Goal: Task Accomplishment & Management: Complete application form

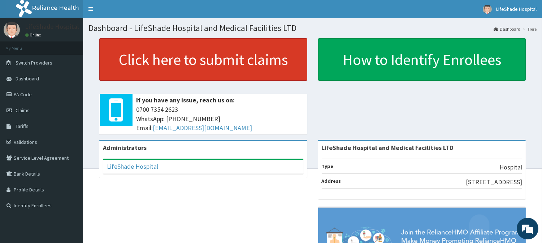
click at [168, 56] on link "Click here to submit claims" at bounding box center [203, 59] width 208 height 43
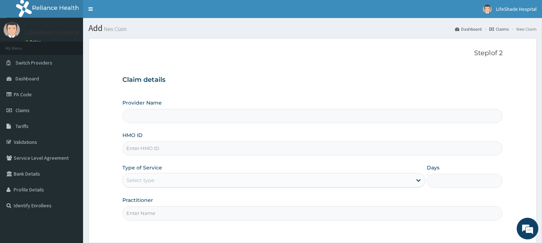
click at [154, 145] on input "HMO ID" at bounding box center [312, 148] width 380 height 14
paste input "SRS/10543/A"
type input "SRS/10543/A"
type input "LifeShade Hospital and Medical Facilities LTD"
type input "SRS/10543/A"
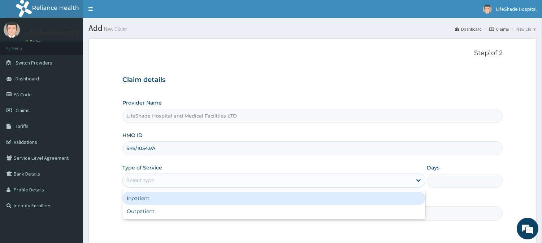
click at [158, 179] on div "Select type" at bounding box center [267, 181] width 289 height 12
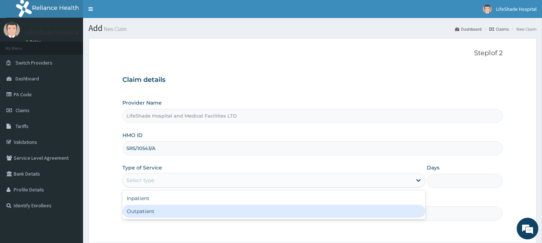
click at [157, 209] on div "Outpatient" at bounding box center [273, 211] width 303 height 13
type input "1"
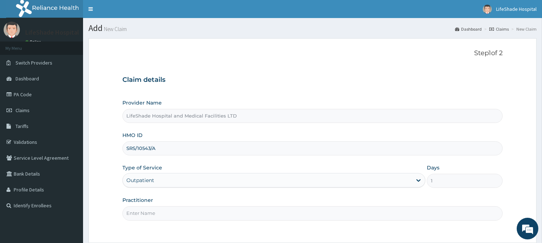
click at [174, 209] on input "Practitioner" at bounding box center [312, 213] width 380 height 14
type input "Dr. Slyvester."
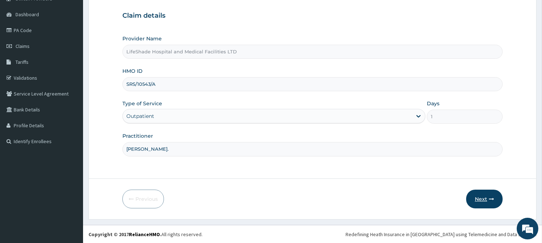
click at [482, 200] on button "Next" at bounding box center [484, 199] width 36 height 19
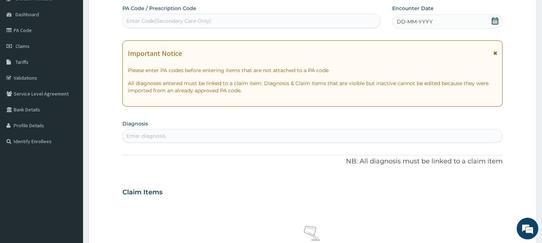
scroll to position [0, 0]
click at [181, 26] on div "Enter Code(Secondary Care Only)" at bounding box center [251, 21] width 257 height 12
paste input "PA/A1CF7C"
type input "PA/A1CF7C"
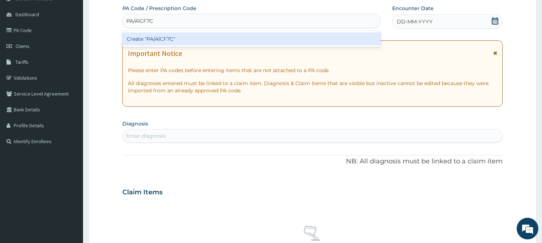
click at [159, 38] on div "Create "PA/A1CF7C"" at bounding box center [251, 38] width 258 height 13
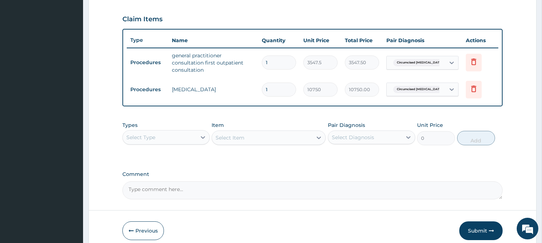
scroll to position [267, 0]
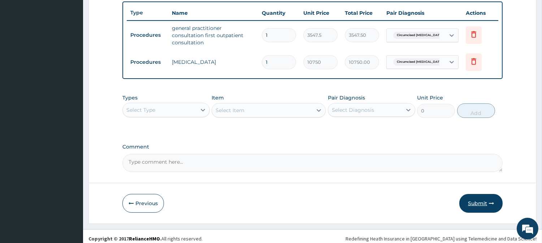
click at [478, 200] on button "Submit" at bounding box center [480, 203] width 43 height 19
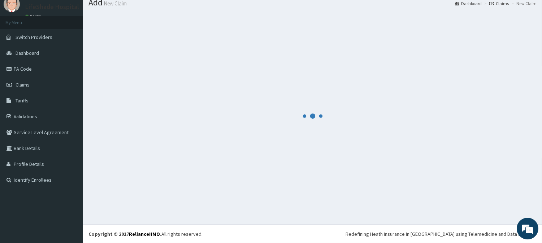
scroll to position [26, 0]
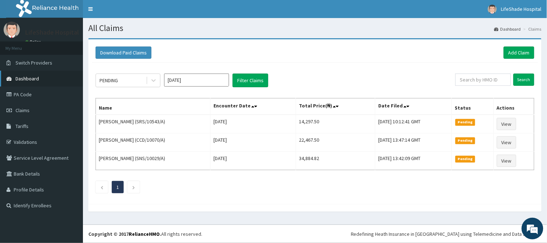
click at [22, 78] on span "Dashboard" at bounding box center [27, 78] width 23 height 6
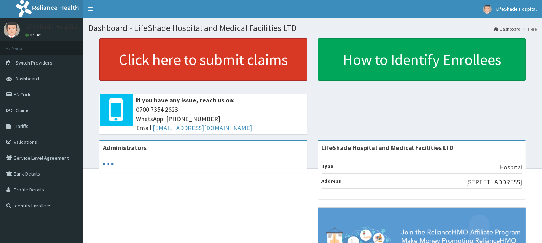
click at [206, 60] on link "Click here to submit claims" at bounding box center [203, 59] width 208 height 43
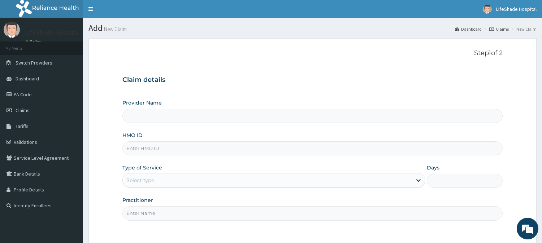
click at [149, 150] on input "HMO ID" at bounding box center [312, 148] width 380 height 14
paste input "SRS/10543/A"
type input "SRS/10543/A"
type input "LifeShade Hospital and Medical Facilities LTD"
type input "SRS/10543/A"
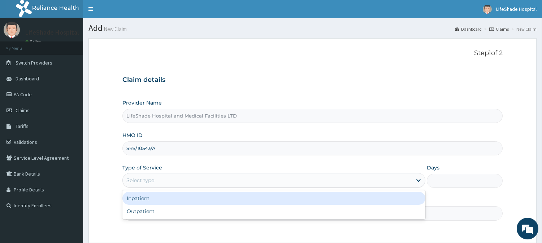
click at [164, 182] on div "Select type" at bounding box center [267, 181] width 289 height 12
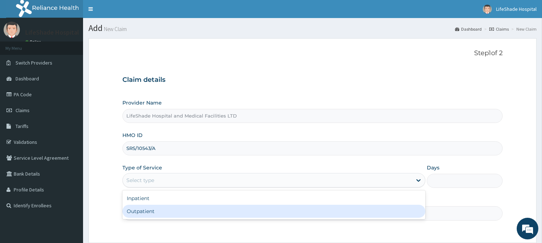
click at [149, 217] on div "Outpatient" at bounding box center [273, 211] width 303 height 13
type input "1"
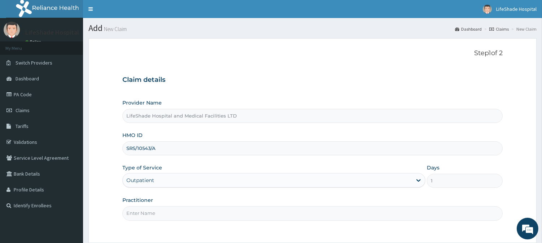
click at [163, 209] on input "Practitioner" at bounding box center [312, 213] width 380 height 14
type input "DR IFEANYI"
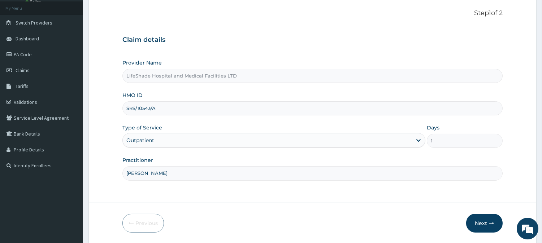
scroll to position [64, 0]
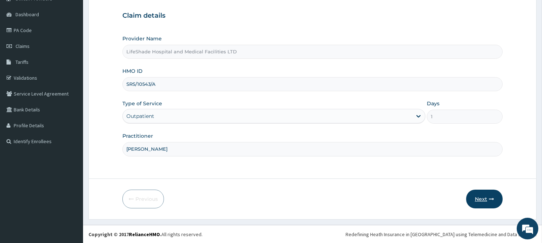
click at [479, 197] on button "Next" at bounding box center [484, 199] width 36 height 19
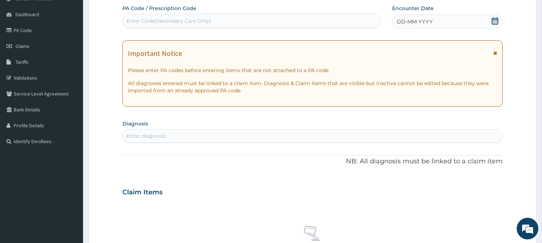
scroll to position [0, 0]
click at [163, 23] on div "Enter Code(Secondary Care Only)" at bounding box center [168, 20] width 85 height 7
paste input "PA/293BD8"
type input "PA/293BD8"
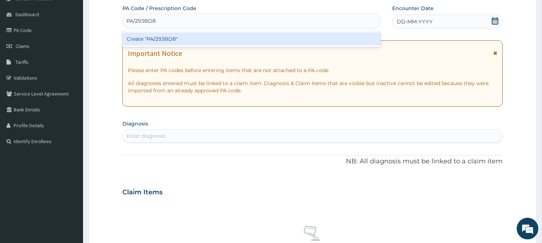
click at [167, 38] on div "Create "PA/293BD8"" at bounding box center [251, 38] width 258 height 13
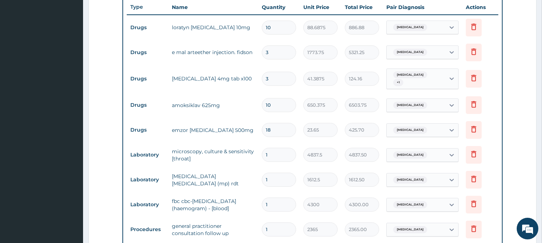
scroll to position [443, 0]
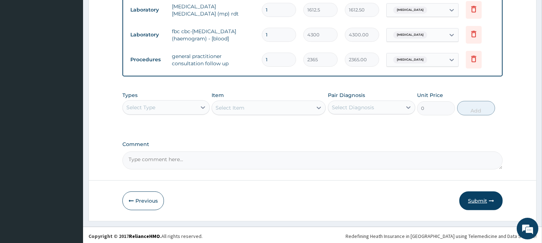
click at [471, 195] on button "Submit" at bounding box center [480, 201] width 43 height 19
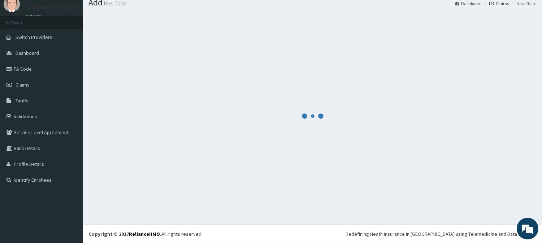
scroll to position [26, 0]
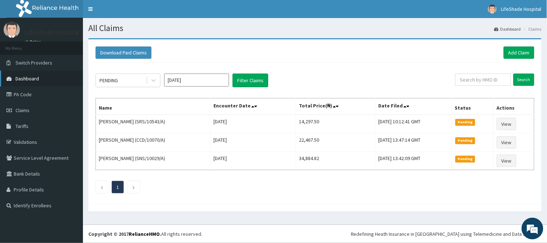
click at [25, 76] on span "Dashboard" at bounding box center [27, 78] width 23 height 6
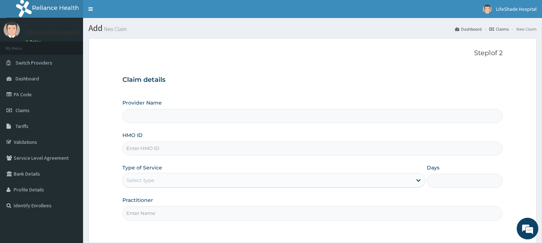
type input "LifeShade Hospital and Medical Facilities LTD"
click at [153, 148] on input "HMO ID" at bounding box center [312, 148] width 380 height 14
paste input "CHL/10931/D"
type input "CHL/10931/D"
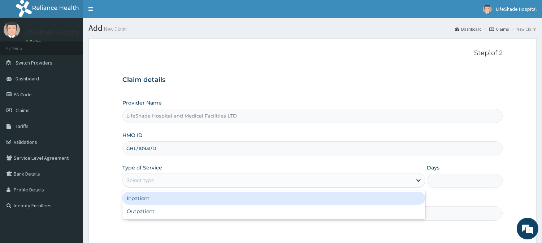
click at [150, 182] on div "Select type" at bounding box center [140, 180] width 28 height 7
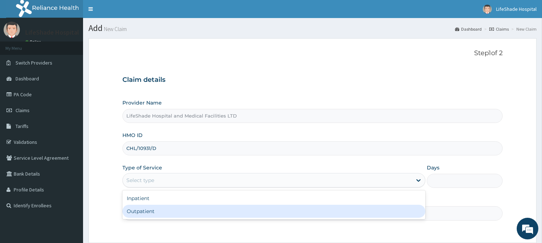
click at [143, 214] on div "Outpatient" at bounding box center [273, 211] width 303 height 13
type input "1"
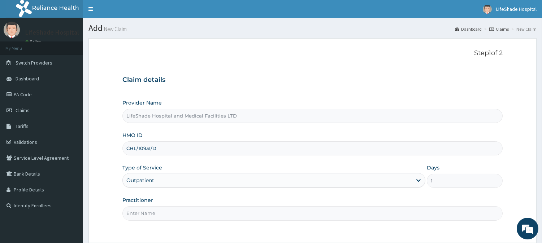
click at [209, 210] on input "Practitioner" at bounding box center [312, 213] width 380 height 14
type input "Dr. Slyvester."
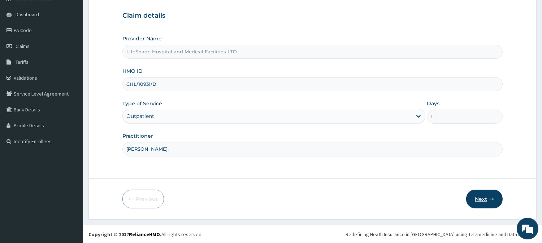
click at [481, 196] on button "Next" at bounding box center [484, 199] width 36 height 19
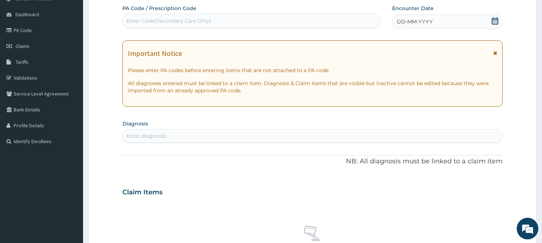
click at [222, 16] on div "Enter Code(Secondary Care Only)" at bounding box center [251, 21] width 257 height 12
paste input "PA/B0338A"
type input "PA/B0338A"
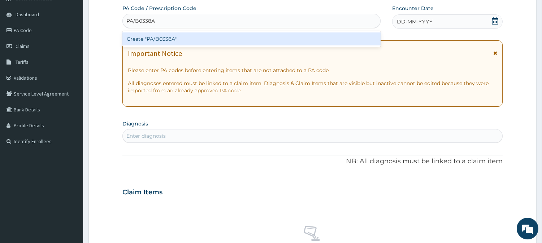
click at [196, 41] on div "Create "PA/B0338A"" at bounding box center [251, 38] width 258 height 13
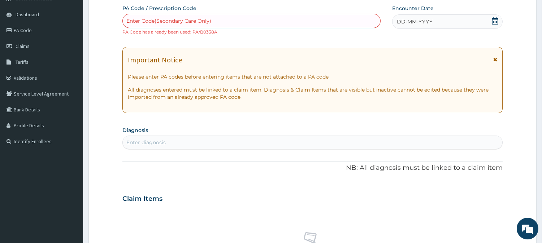
paste input "PA/C5674B"
type input "PA/C5674B"
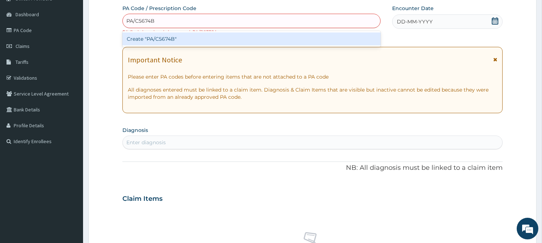
click at [203, 33] on div "Create "PA/C5674B"" at bounding box center [251, 38] width 258 height 13
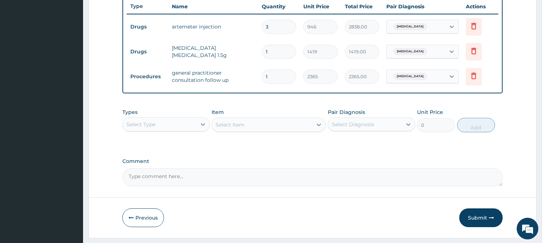
scroll to position [292, 0]
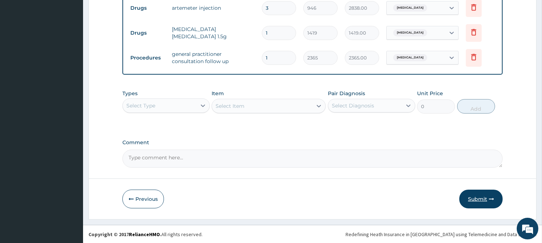
click at [477, 197] on button "Submit" at bounding box center [480, 199] width 43 height 19
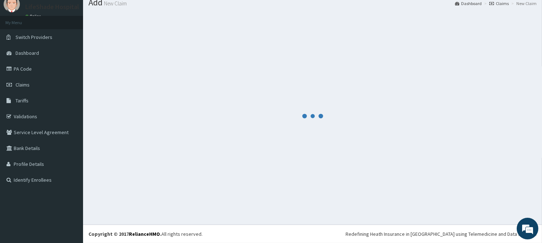
scroll to position [26, 0]
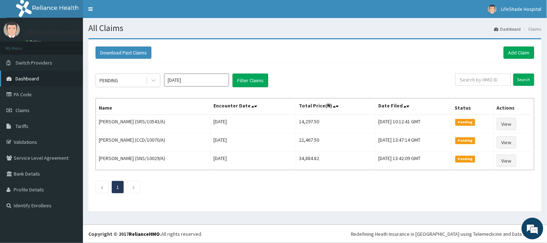
click at [33, 75] on link "Dashboard" at bounding box center [41, 79] width 83 height 16
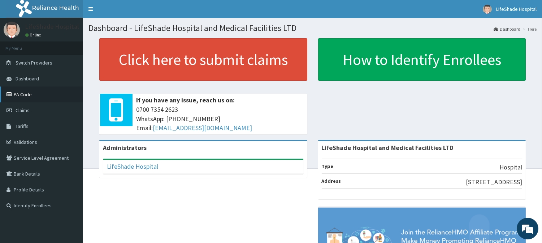
click at [28, 98] on link "PA Code" at bounding box center [41, 95] width 83 height 16
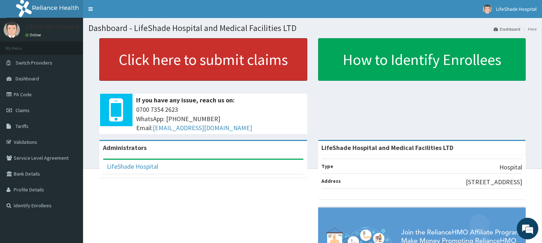
click at [175, 62] on link "Click here to submit claims" at bounding box center [203, 59] width 208 height 43
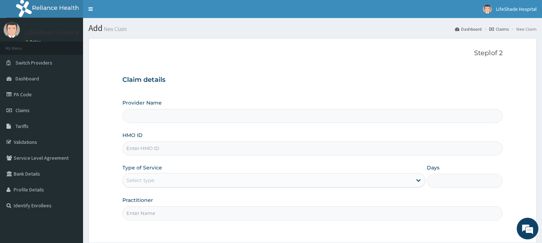
type input "LifeShade Hospital and Medical Facilities LTD"
click at [135, 150] on input "HMO ID" at bounding box center [312, 148] width 380 height 14
paste input "YSS/10062/A"
type input "YSS/10062/A"
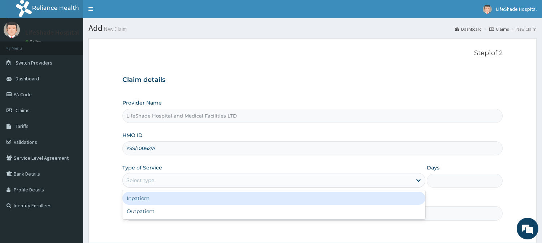
click at [152, 181] on div "Select type" at bounding box center [140, 180] width 28 height 7
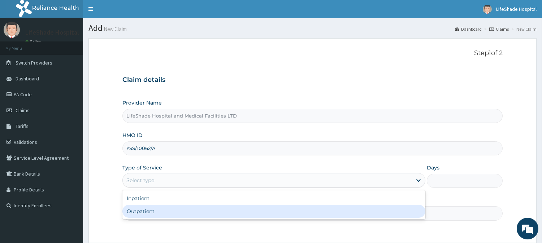
click at [149, 207] on div "Outpatient" at bounding box center [273, 211] width 303 height 13
type input "1"
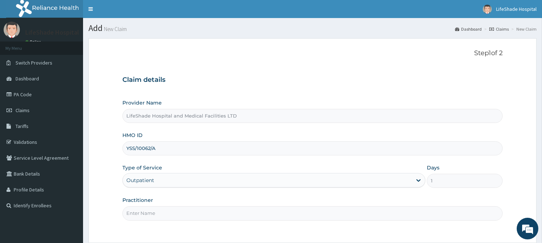
click at [229, 211] on input "Practitioner" at bounding box center [312, 213] width 380 height 14
type input "Dr. Slyvester."
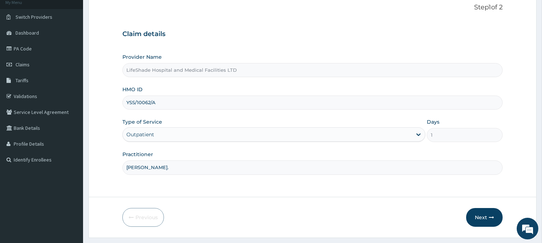
scroll to position [64, 0]
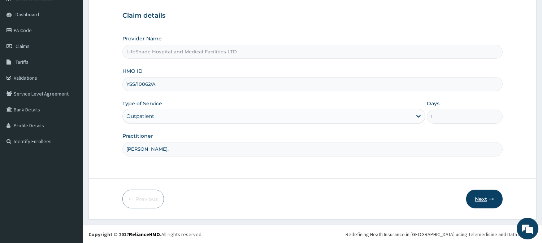
click at [484, 200] on button "Next" at bounding box center [484, 199] width 36 height 19
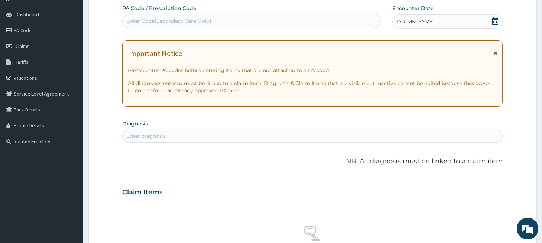
click at [141, 24] on div "Enter Code(Secondary Care Only)" at bounding box center [251, 21] width 257 height 12
paste input "PA/D15CC9"
type input "PA/D15CC9"
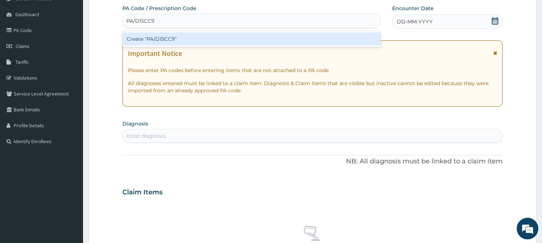
click at [167, 41] on div "Create "PA/D15CC9"" at bounding box center [251, 38] width 258 height 13
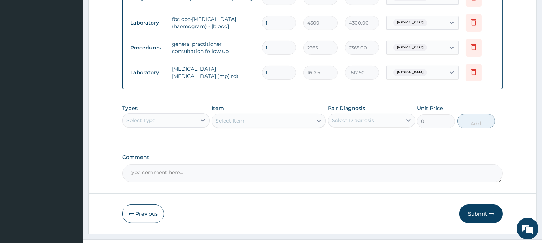
scroll to position [342, 0]
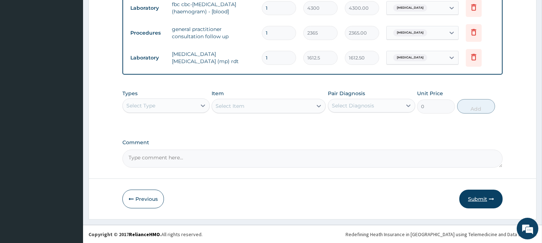
click at [470, 198] on button "Submit" at bounding box center [480, 199] width 43 height 19
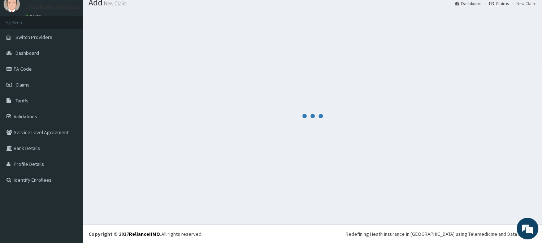
scroll to position [26, 0]
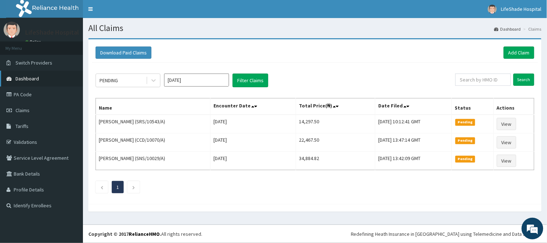
click at [35, 74] on link "Dashboard" at bounding box center [41, 79] width 83 height 16
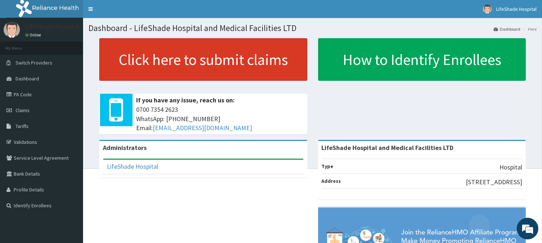
click at [198, 51] on link "Click here to submit claims" at bounding box center [203, 59] width 208 height 43
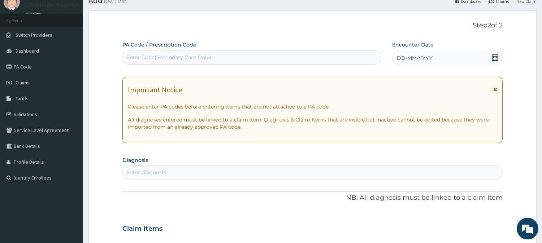
click at [190, 57] on div "Enter Code(Secondary Care Only)" at bounding box center [168, 57] width 85 height 7
paste input "PA/FCD17D"
type input "PA/FCD17D"
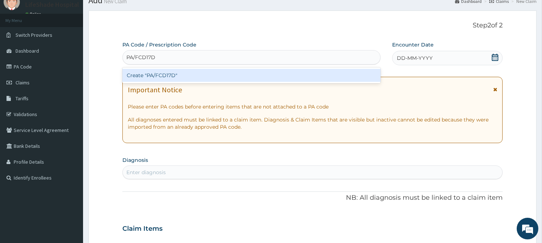
click at [170, 74] on div "Create "PA/FCD17D"" at bounding box center [251, 75] width 258 height 13
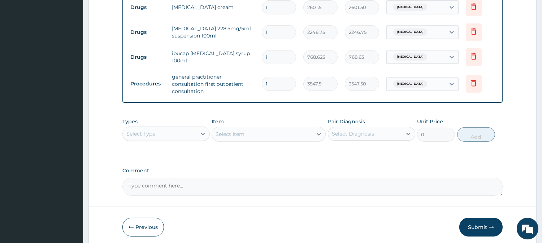
scroll to position [342, 0]
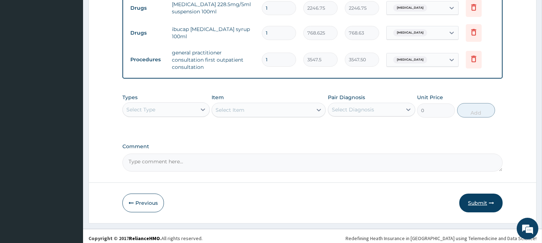
click at [479, 198] on button "Submit" at bounding box center [480, 203] width 43 height 19
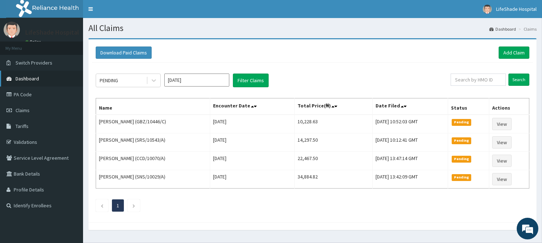
click at [45, 80] on link "Dashboard" at bounding box center [41, 79] width 83 height 16
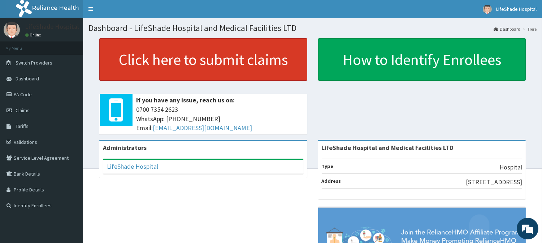
click at [194, 61] on link "Click here to submit claims" at bounding box center [203, 59] width 208 height 43
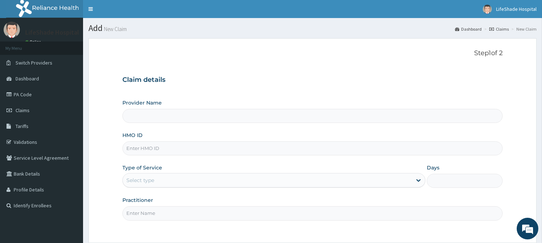
type input "LifeShade Hospital and Medical Facilities LTD"
click at [143, 147] on input "HMO ID" at bounding box center [312, 148] width 380 height 14
paste input "CHL/10931/B"
type input "CHL/10931/B"
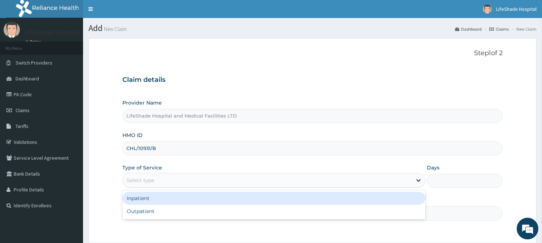
click at [180, 185] on div "Select type" at bounding box center [267, 181] width 289 height 12
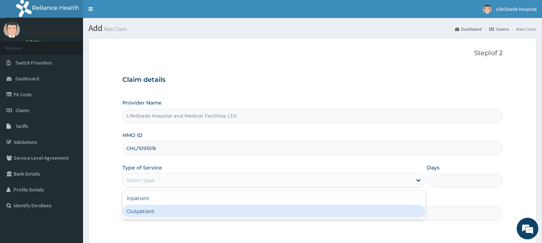
click at [171, 209] on div "Outpatient" at bounding box center [273, 211] width 303 height 13
type input "1"
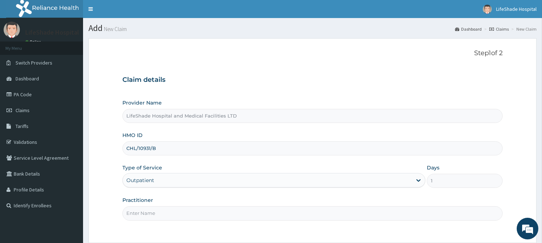
click at [179, 216] on input "Practitioner" at bounding box center [312, 213] width 380 height 14
type input "[PERSON_NAME]"
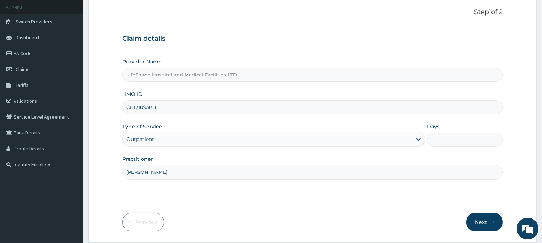
scroll to position [64, 0]
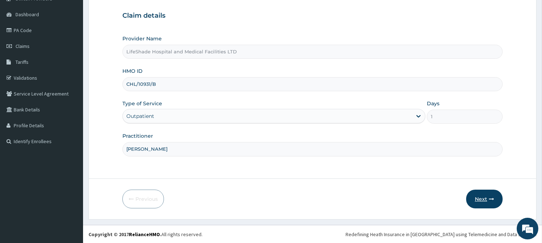
click at [479, 200] on button "Next" at bounding box center [484, 199] width 36 height 19
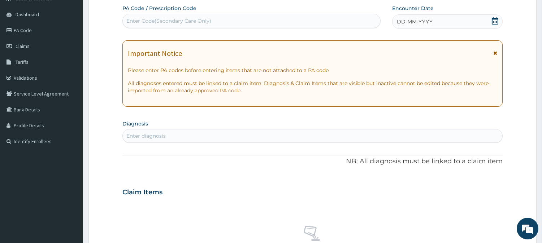
scroll to position [0, 0]
click at [170, 19] on div "Enter Code(Secondary Care Only)" at bounding box center [168, 20] width 85 height 7
paste input "PA/485B8D"
type input "PA/485B8D"
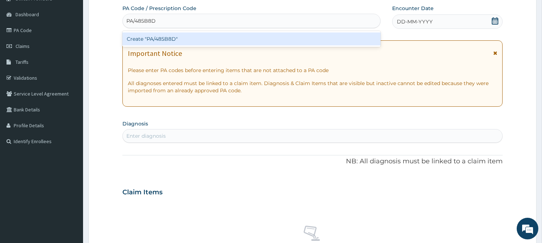
click at [159, 35] on div "Create "PA/485B8D"" at bounding box center [251, 38] width 258 height 13
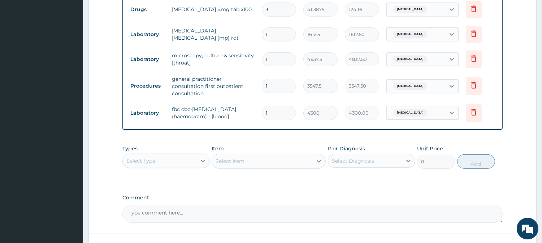
scroll to position [417, 0]
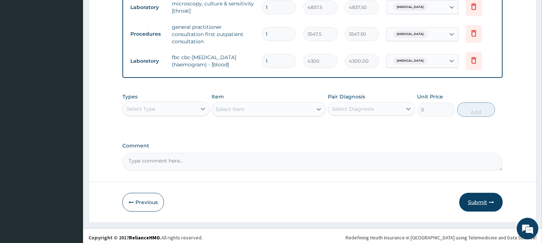
click at [478, 194] on button "Submit" at bounding box center [480, 202] width 43 height 19
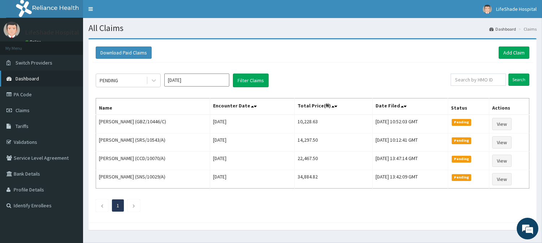
click at [32, 77] on span "Dashboard" at bounding box center [27, 78] width 23 height 6
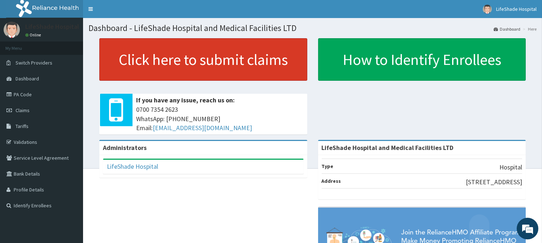
click at [164, 61] on link "Click here to submit claims" at bounding box center [203, 59] width 208 height 43
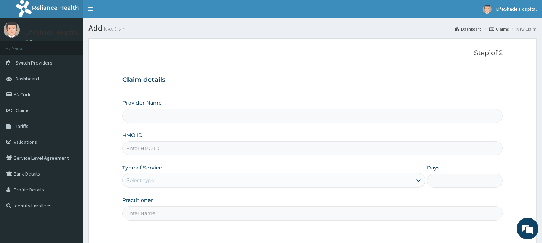
click at [141, 153] on input "HMO ID" at bounding box center [312, 148] width 380 height 14
type input "LifeShade Hospital and Medical Facilities LTD"
paste input "DWS/10026/D"
type input "DWS/10026/D"
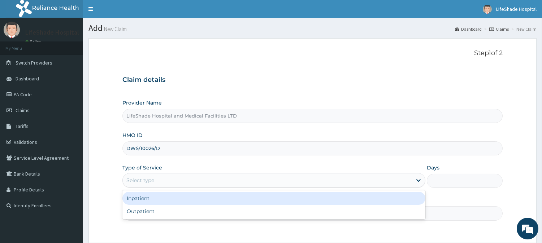
click at [161, 183] on div "Select type" at bounding box center [267, 181] width 289 height 12
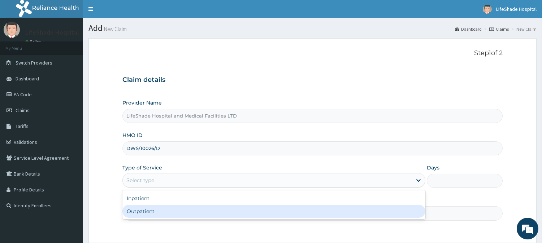
click at [157, 211] on div "Outpatient" at bounding box center [273, 211] width 303 height 13
type input "1"
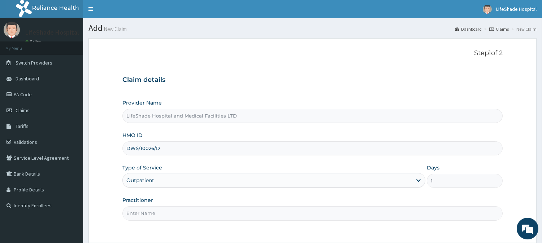
click at [163, 212] on input "Practitioner" at bounding box center [312, 213] width 380 height 14
type input "DR. GERRY"
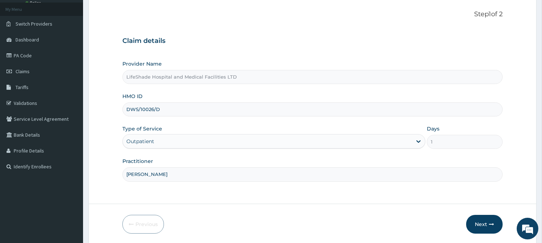
scroll to position [64, 0]
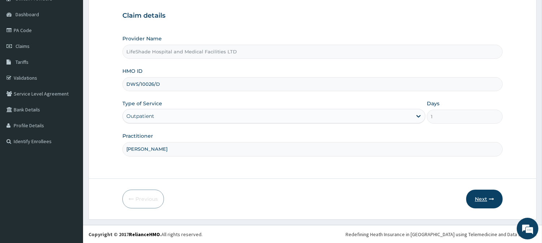
click at [483, 197] on button "Next" at bounding box center [484, 199] width 36 height 19
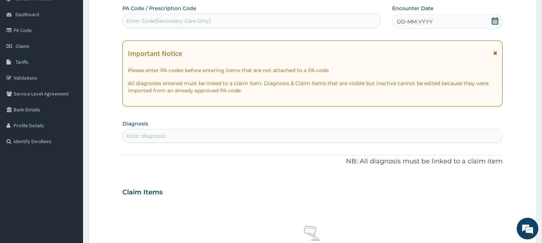
scroll to position [0, 0]
click at [212, 17] on div "Enter Code(Secondary Care Only)" at bounding box center [251, 21] width 257 height 12
paste input "PA/C23AC2"
type input "PA/C23AC2"
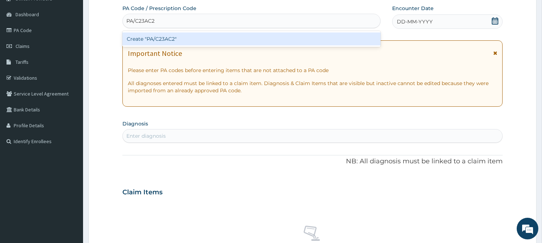
click at [198, 44] on div "Create "PA/C23AC2"" at bounding box center [251, 38] width 258 height 13
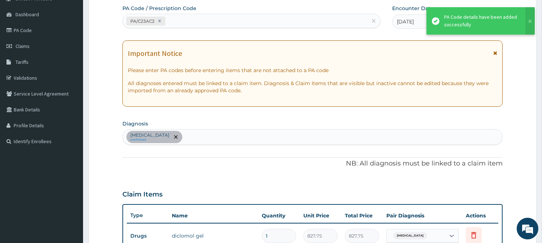
scroll to position [253, 0]
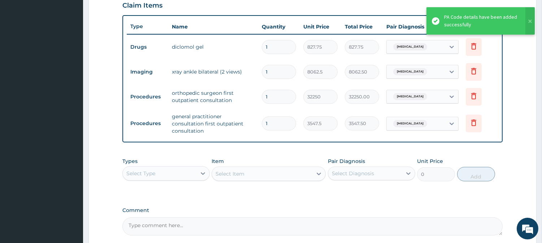
drag, startPoint x: 540, startPoint y: 144, endPoint x: 532, endPoint y: 157, distance: 15.5
click at [532, 157] on section "Step 2 of 2 PA Code / Prescription Code PA/C23AC2 Encounter Date 14-09-2025 Imp…" at bounding box center [312, 36] width 459 height 513
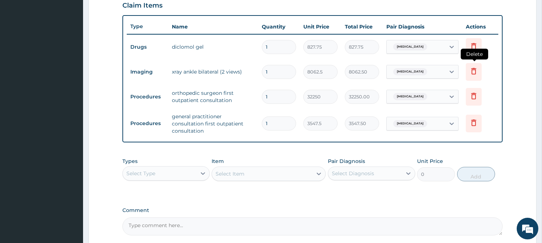
click at [474, 70] on icon at bounding box center [473, 71] width 9 height 9
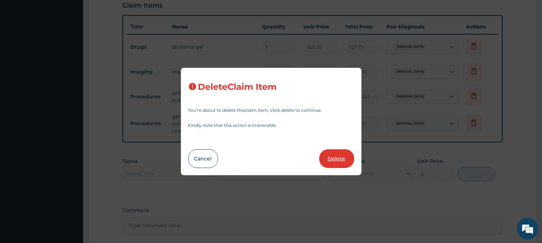
click at [332, 150] on button "Delete" at bounding box center [336, 158] width 35 height 19
type input "32250"
type input "32250.00"
type input "3547.5"
type input "3547.50"
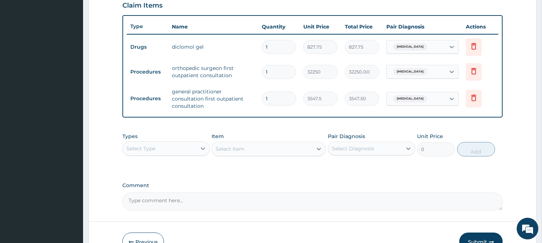
click at [480, 233] on button "Submit" at bounding box center [480, 242] width 43 height 19
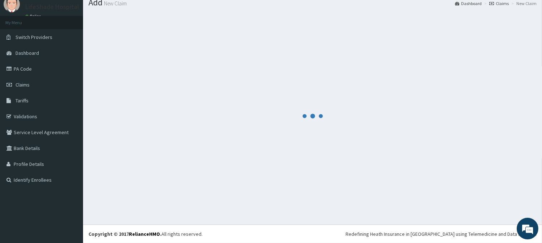
scroll to position [26, 0]
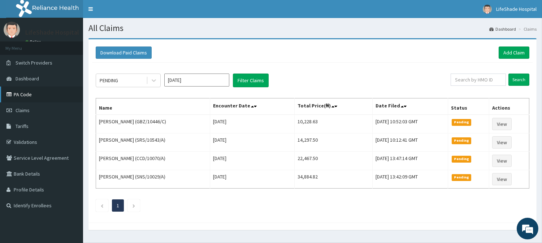
click at [24, 98] on link "PA Code" at bounding box center [41, 95] width 83 height 16
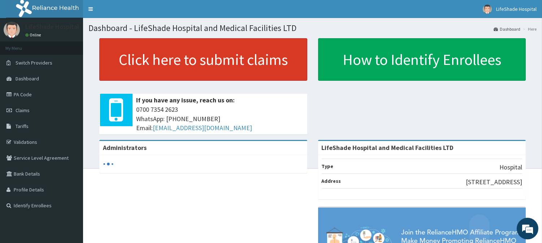
click at [186, 58] on link "Click here to submit claims" at bounding box center [203, 59] width 208 height 43
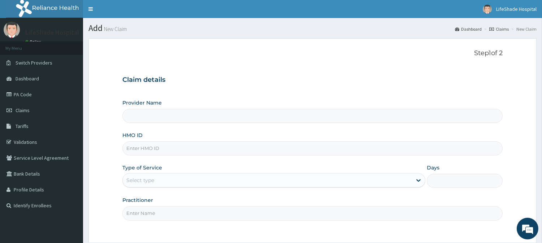
type input "LifeShade Hospital and Medical Facilities LTD"
click at [157, 149] on input "HMO ID" at bounding box center [312, 148] width 380 height 14
paste input "DWS/10026/A"
type input "DWS/10026/A"
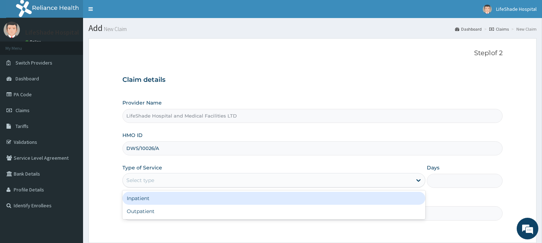
click at [165, 183] on div "Select type" at bounding box center [267, 181] width 289 height 12
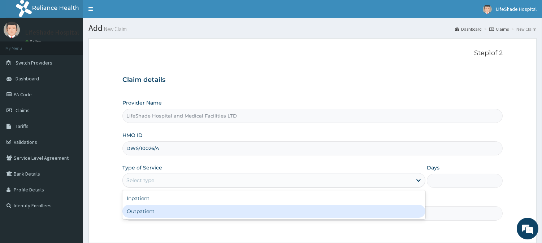
click at [139, 211] on div "Outpatient" at bounding box center [273, 211] width 303 height 13
type input "1"
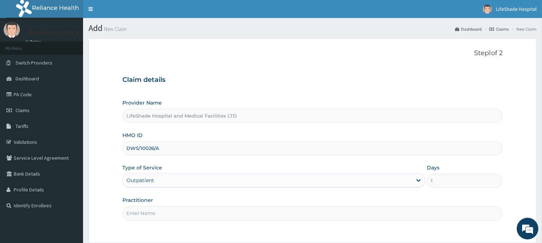
click at [146, 211] on input "Practitioner" at bounding box center [312, 213] width 380 height 14
type input "[PERSON_NAME]."
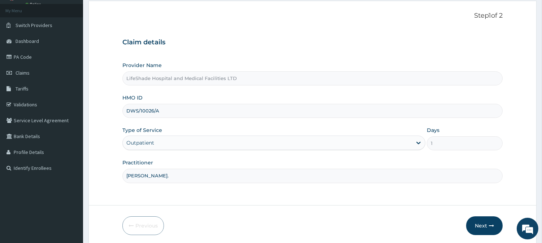
scroll to position [64, 0]
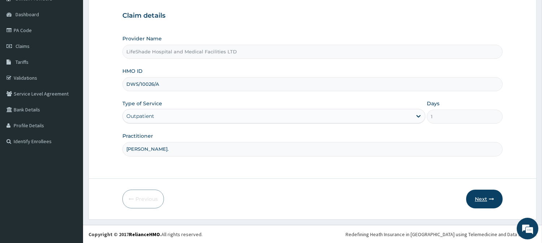
click at [475, 197] on button "Next" at bounding box center [484, 199] width 36 height 19
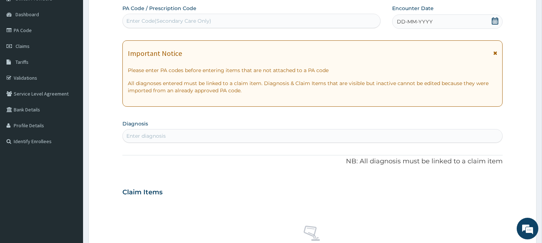
click at [146, 21] on div "Enter Code(Secondary Care Only)" at bounding box center [168, 20] width 85 height 7
paste input "PA/DE0F72"
type input "PA/DE0F72"
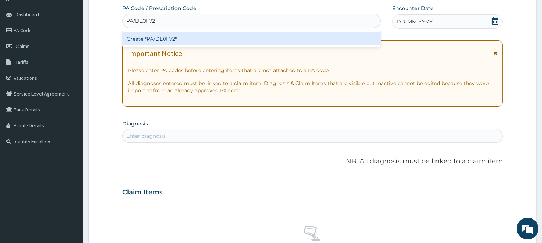
click at [150, 33] on div "Create "PA/DE0F72"" at bounding box center [251, 38] width 258 height 13
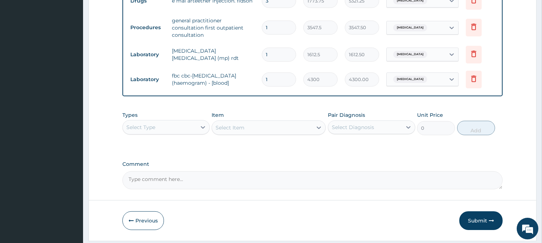
scroll to position [392, 0]
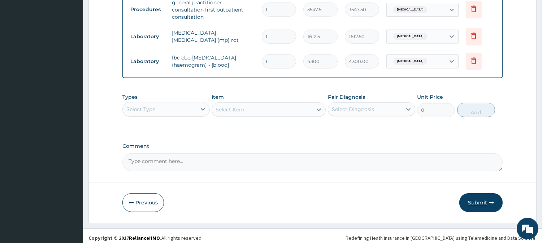
click at [477, 197] on button "Submit" at bounding box center [480, 202] width 43 height 19
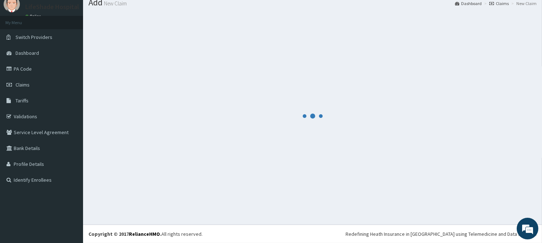
scroll to position [26, 0]
